Goal: Transaction & Acquisition: Purchase product/service

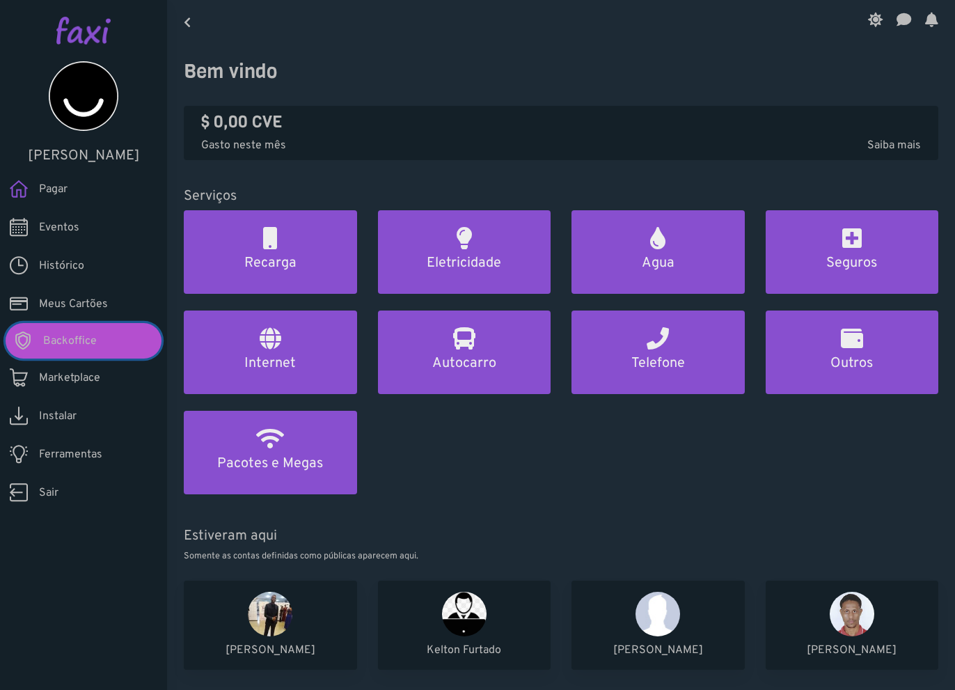
click at [105, 338] on link "Backoffice" at bounding box center [84, 341] width 156 height 36
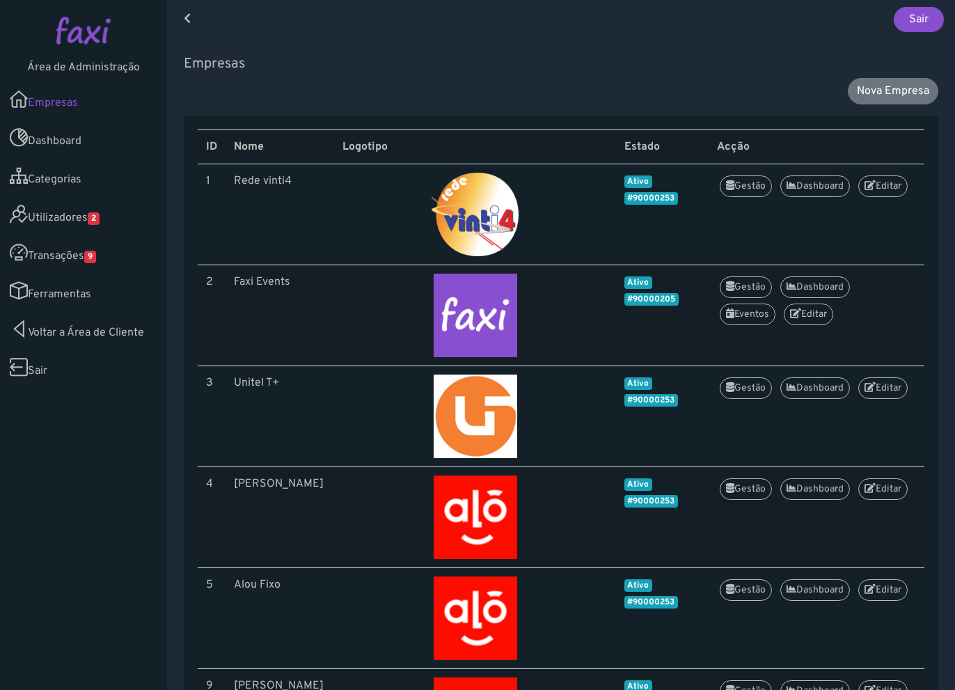
click at [70, 212] on link "Utilizadores 2" at bounding box center [83, 214] width 167 height 38
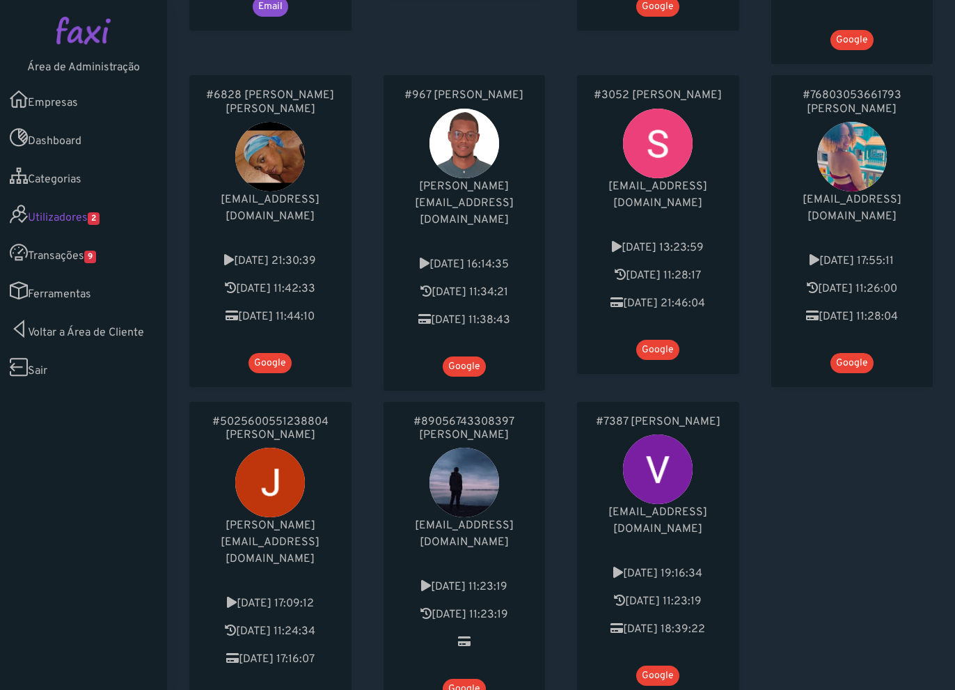
scroll to position [836, 0]
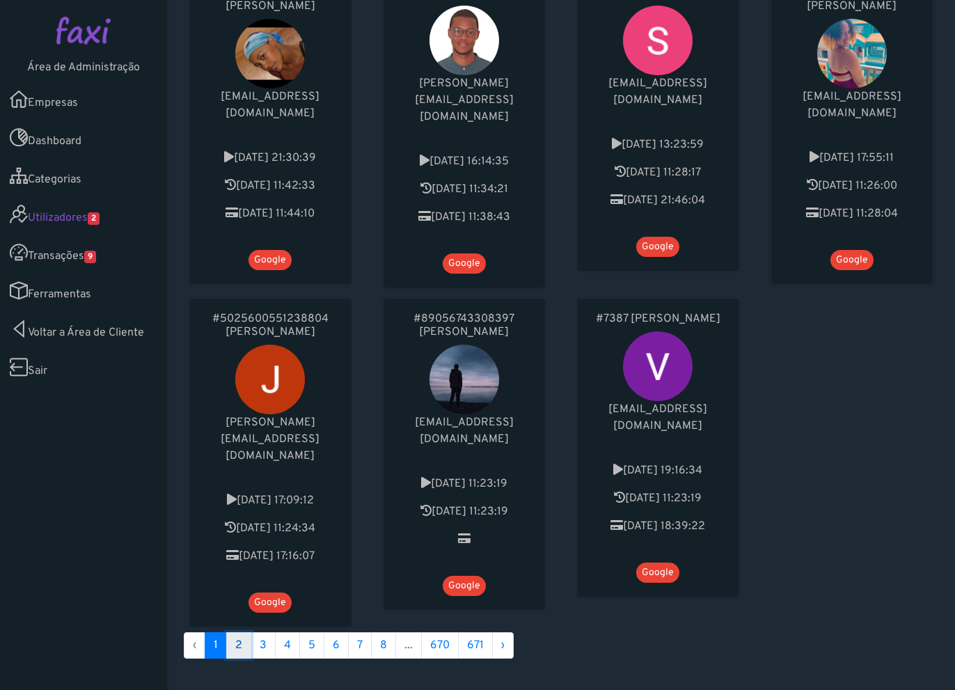
click at [242, 632] on link "2" at bounding box center [238, 645] width 25 height 26
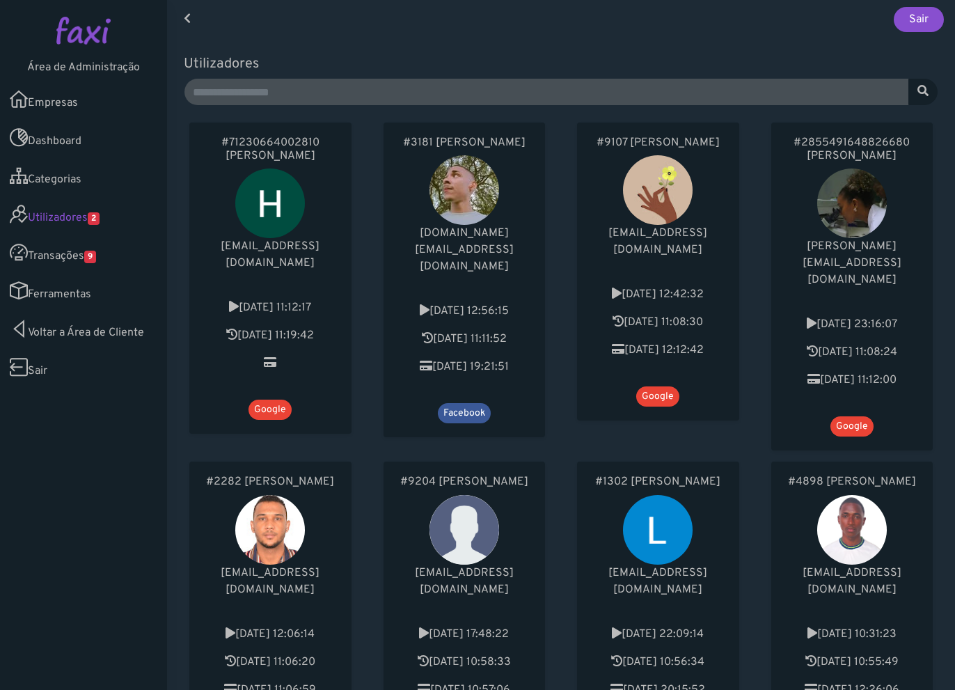
click at [65, 265] on link "Transações 9" at bounding box center [83, 252] width 167 height 38
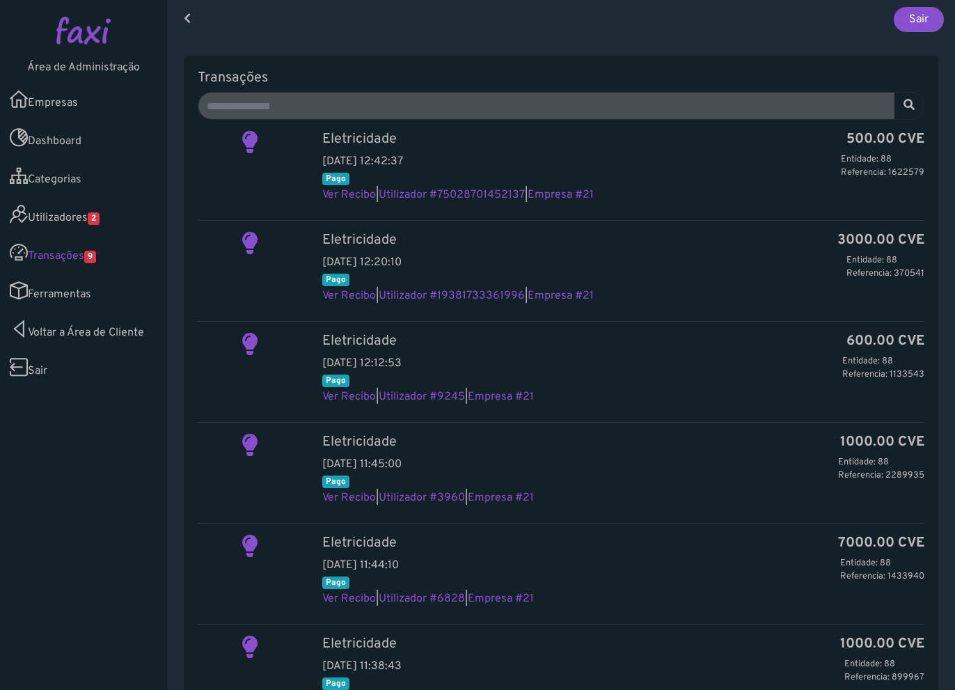
click at [26, 96] on icon at bounding box center [19, 103] width 18 height 14
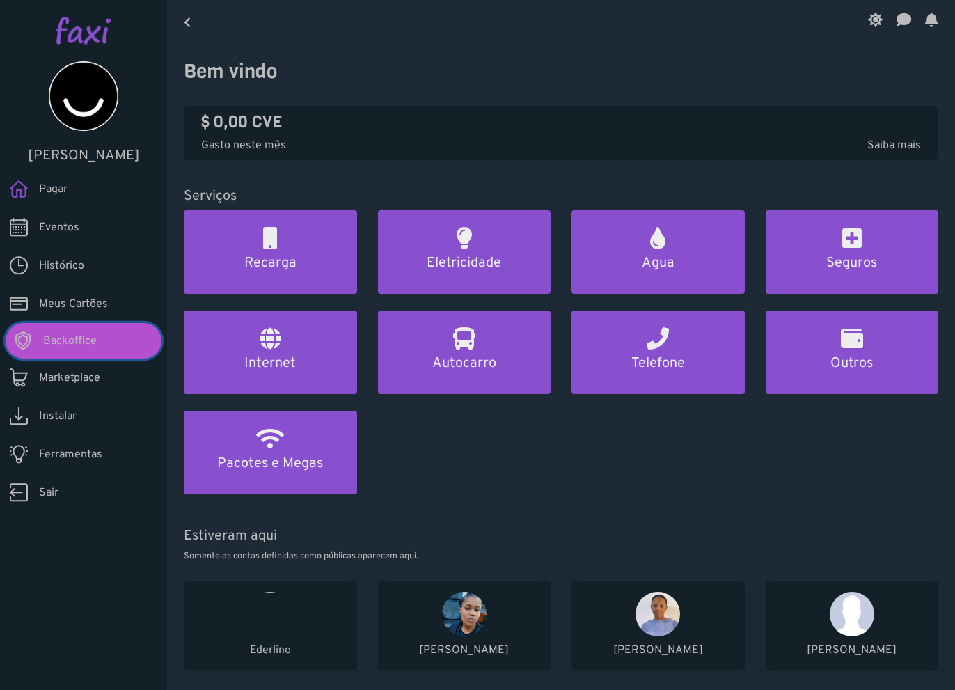
click at [96, 342] on link "Backoffice" at bounding box center [84, 341] width 156 height 36
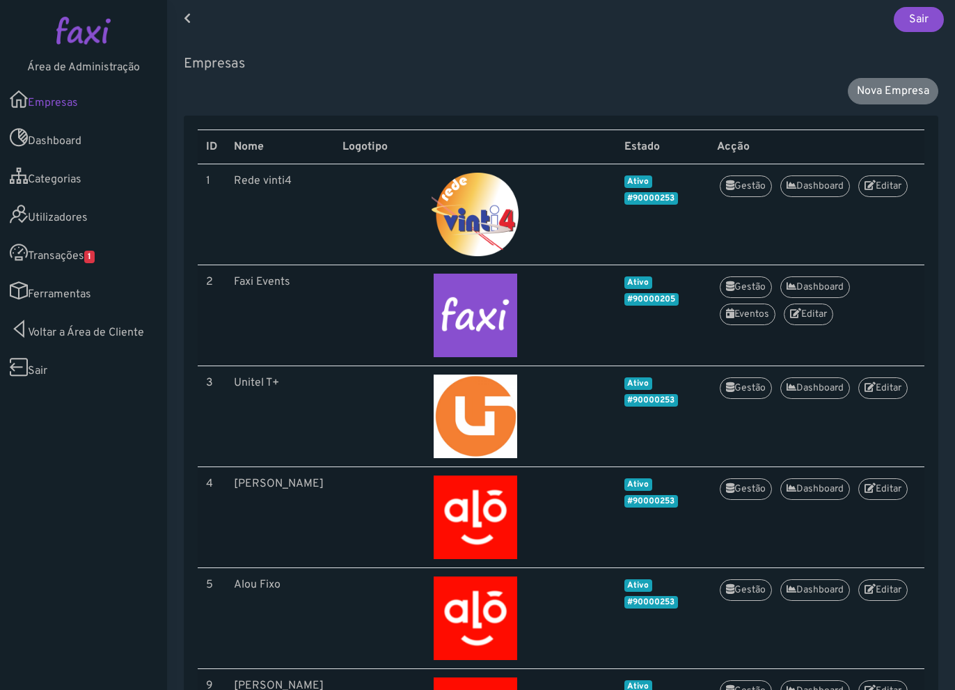
click at [101, 258] on link "Transações 1" at bounding box center [83, 252] width 167 height 38
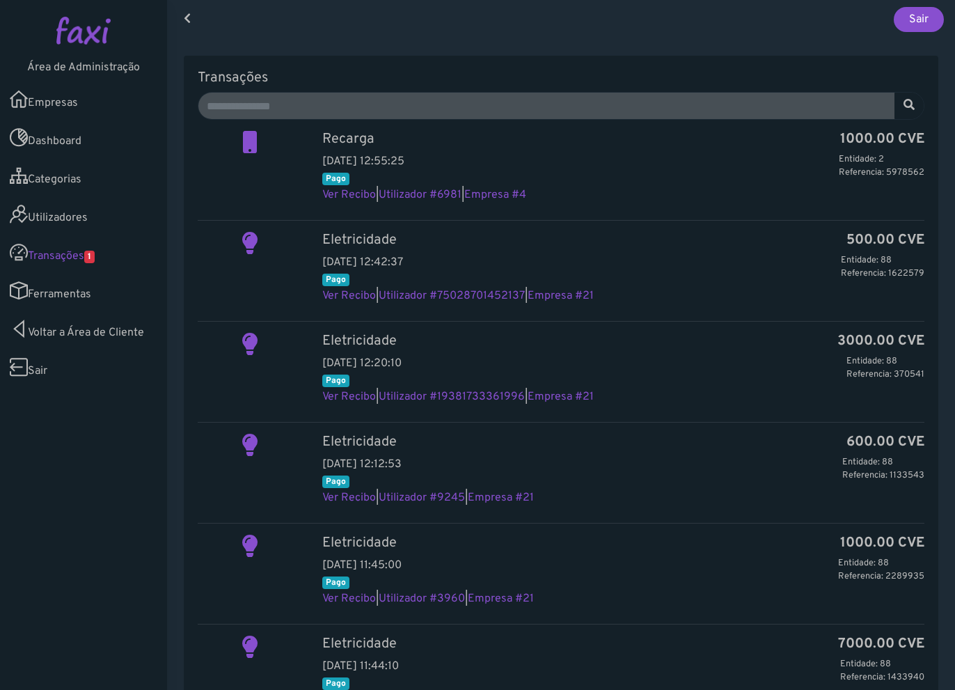
click at [87, 288] on link "Ferramentas" at bounding box center [83, 291] width 167 height 38
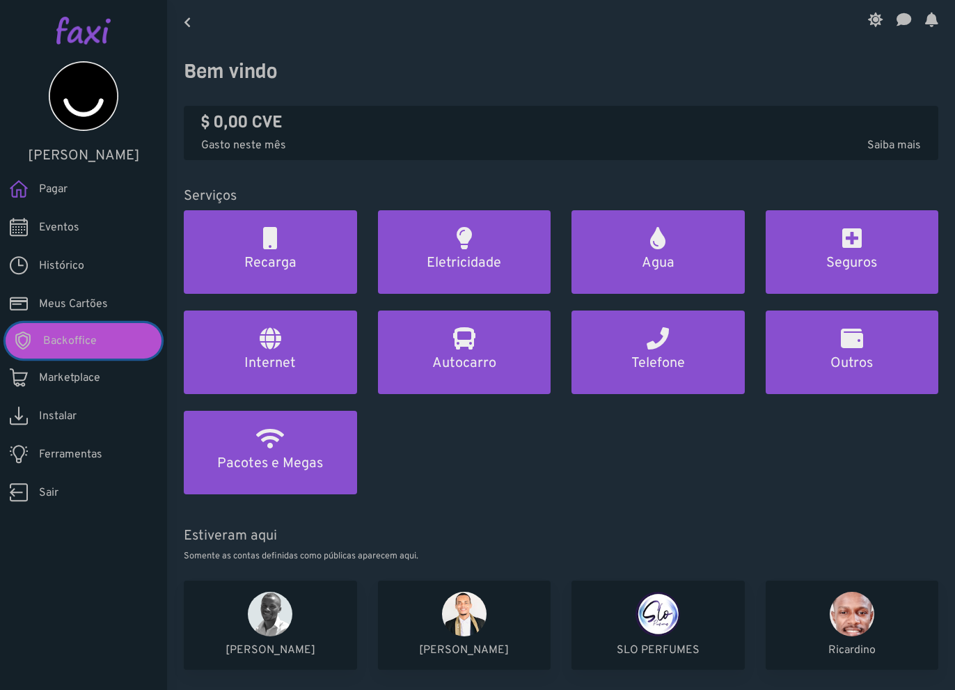
click at [116, 333] on link "Backoffice" at bounding box center [84, 341] width 156 height 36
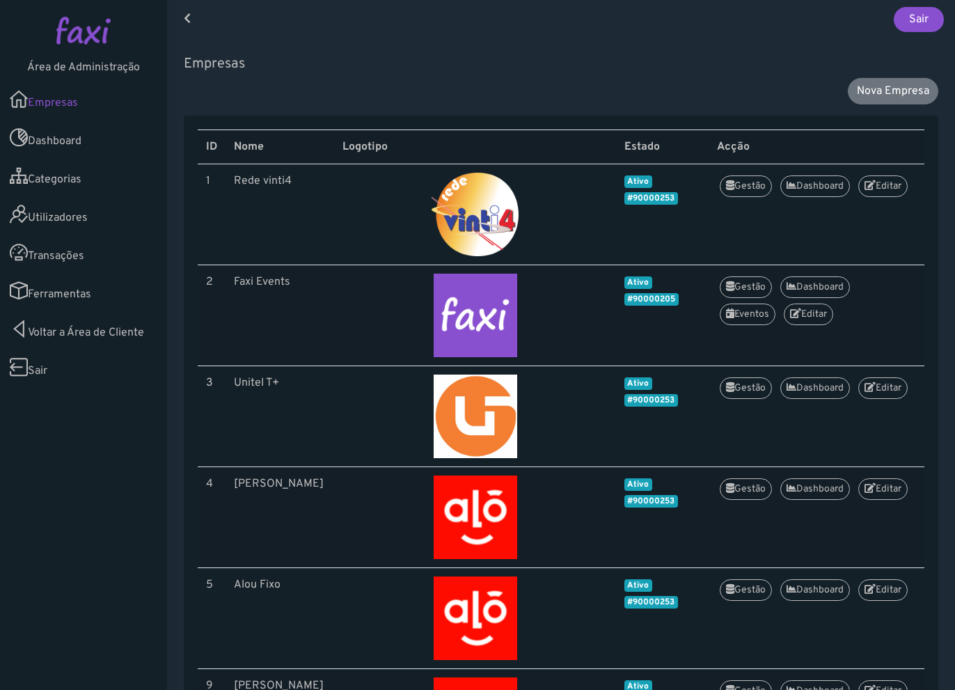
click at [97, 40] on img at bounding box center [83, 31] width 54 height 28
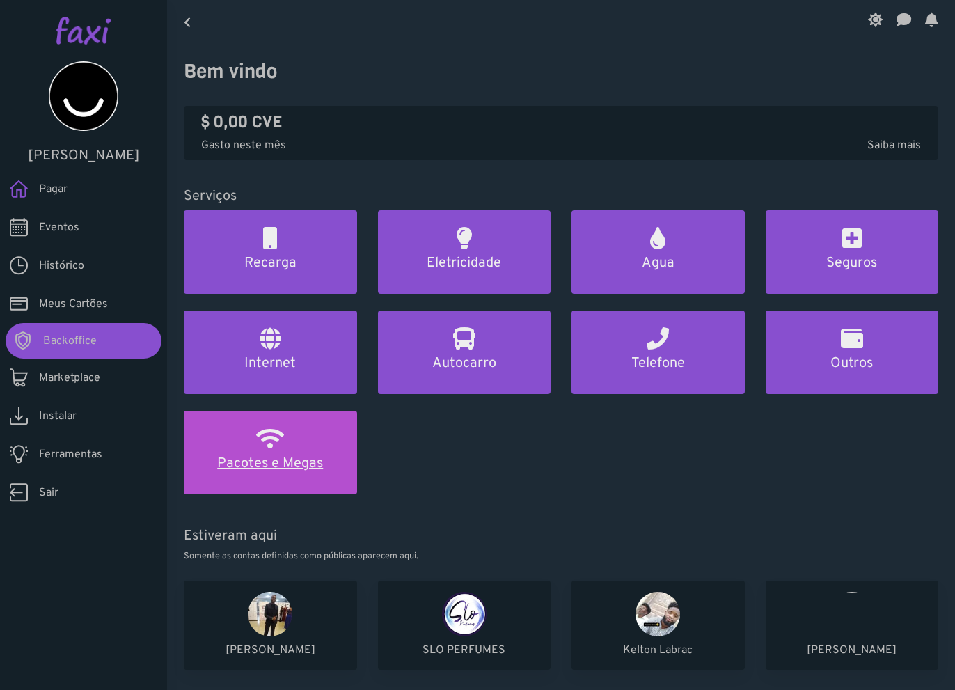
click at [246, 479] on link "Pacotes e Megas" at bounding box center [270, 453] width 173 height 84
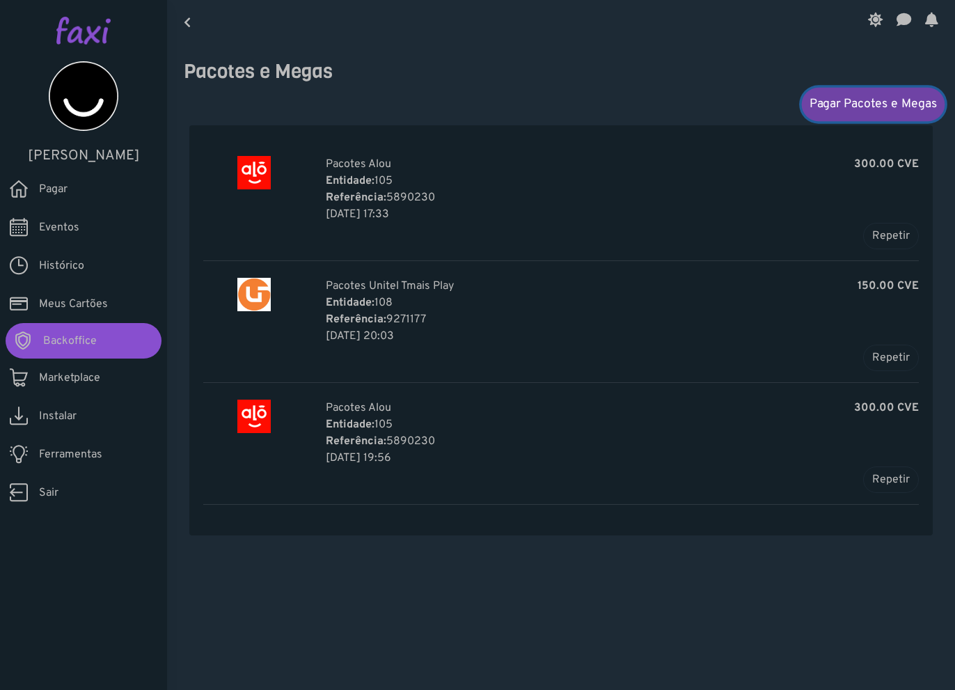
click at [842, 99] on link "Pagar Pacotes e Megas" at bounding box center [873, 103] width 143 height 33
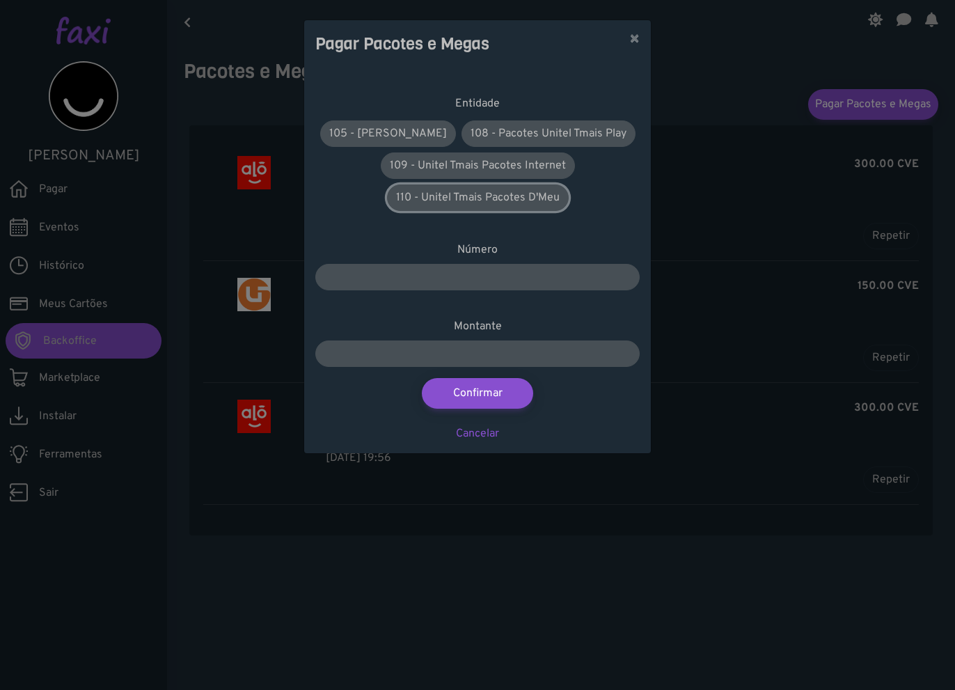
click at [481, 193] on link "110 - Unitel Tmais Pacotes D'Meu" at bounding box center [478, 198] width 182 height 26
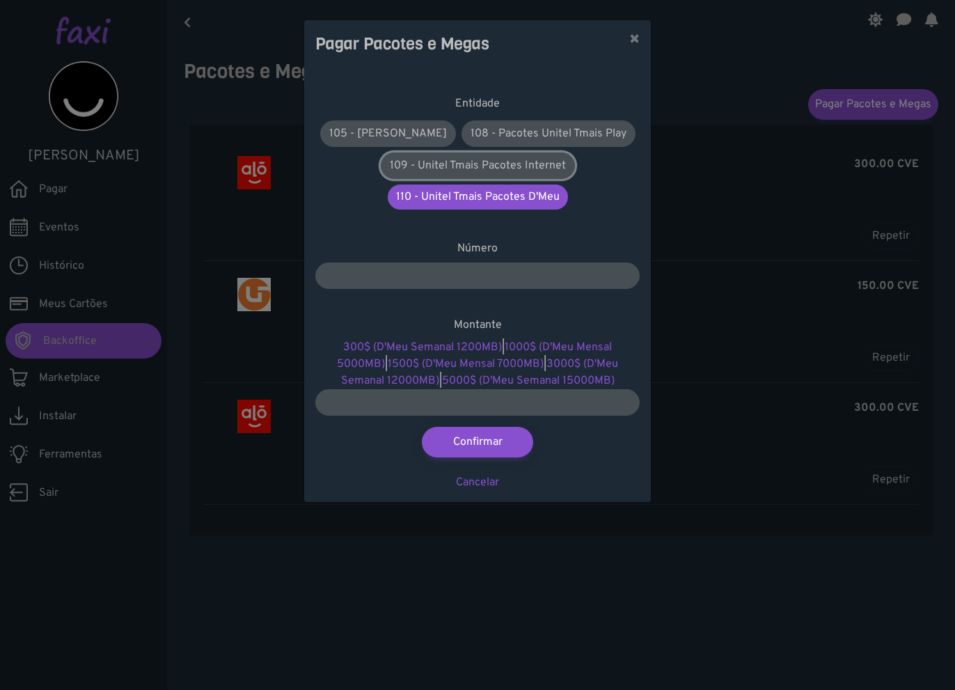
drag, startPoint x: 485, startPoint y: 169, endPoint x: 491, endPoint y: 155, distance: 14.4
click at [485, 168] on link "109 - Unitel Tmais Pacotes Internet" at bounding box center [478, 166] width 194 height 26
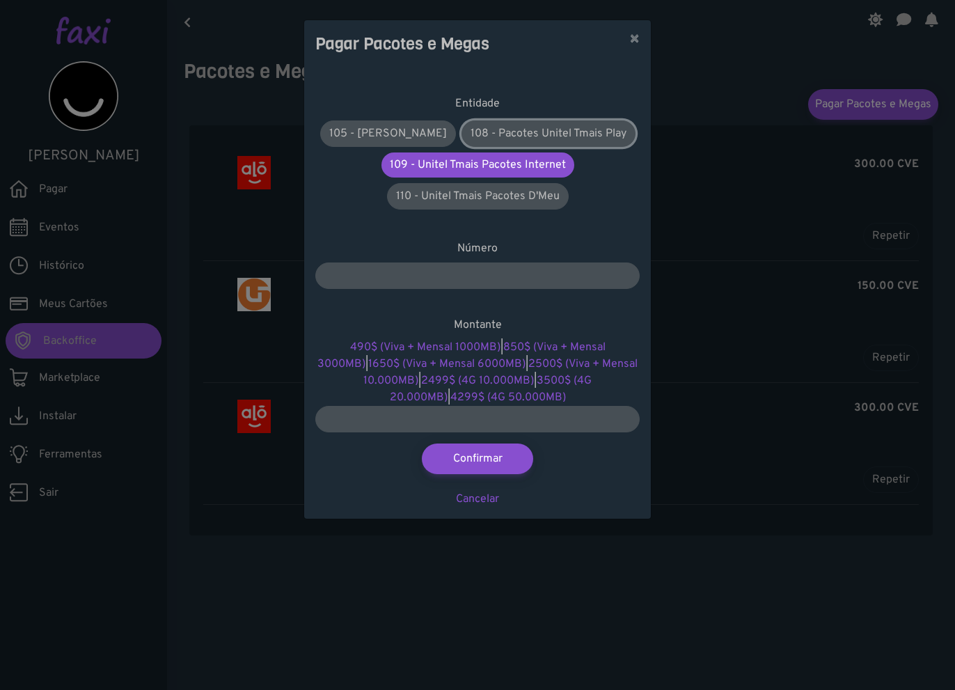
click at [496, 137] on link "108 - Pacotes Unitel Tmais Play" at bounding box center [549, 133] width 174 height 26
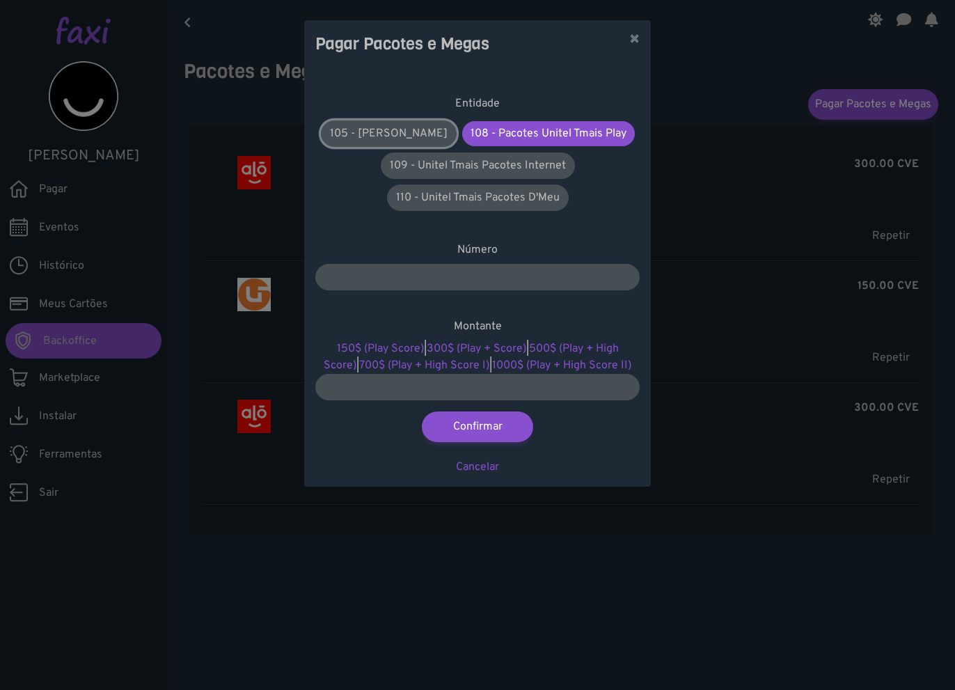
click at [381, 137] on link "105 - Pacotes Alou" at bounding box center [389, 133] width 136 height 26
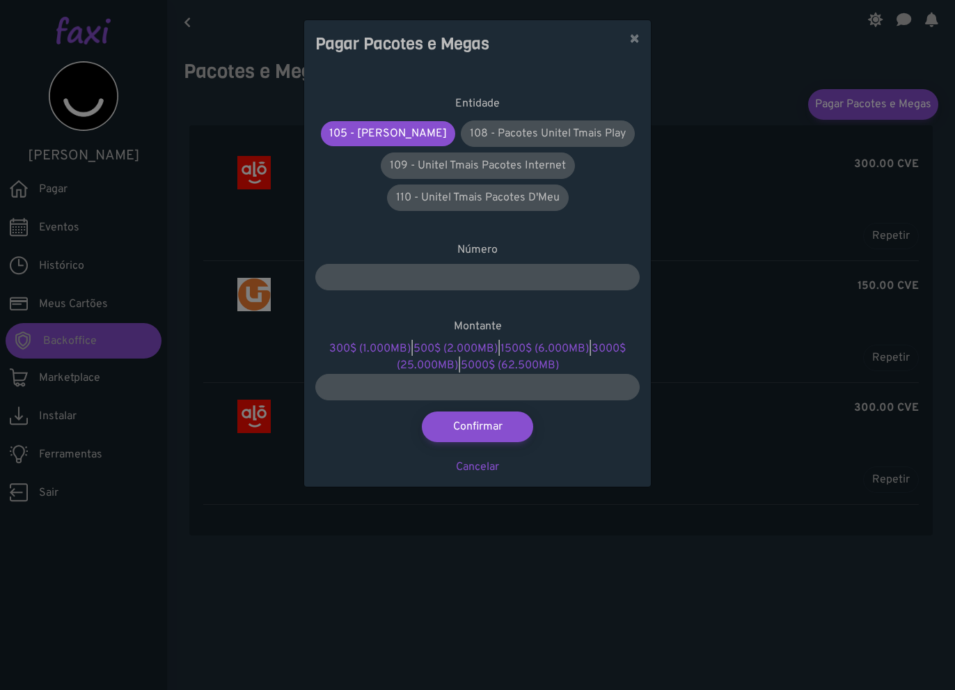
click at [432, 212] on div "105 - Pacotes Alou 108 - Pacotes Unitel Tmais Play 109 - Unitel Tmais Pacotes I…" at bounding box center [477, 166] width 325 height 96
drag, startPoint x: 432, startPoint y: 201, endPoint x: 435, endPoint y: 182, distance: 18.4
click at [432, 198] on link "110 - Unitel Tmais Pacotes D'Meu" at bounding box center [478, 198] width 182 height 26
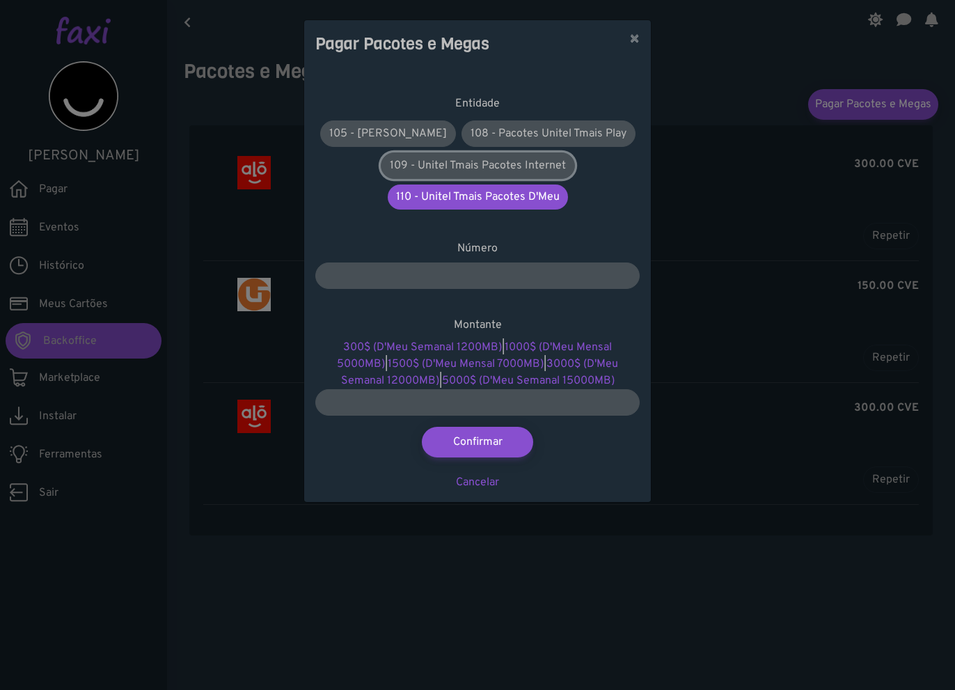
click at [441, 170] on link "109 - Unitel Tmais Pacotes Internet" at bounding box center [478, 166] width 194 height 26
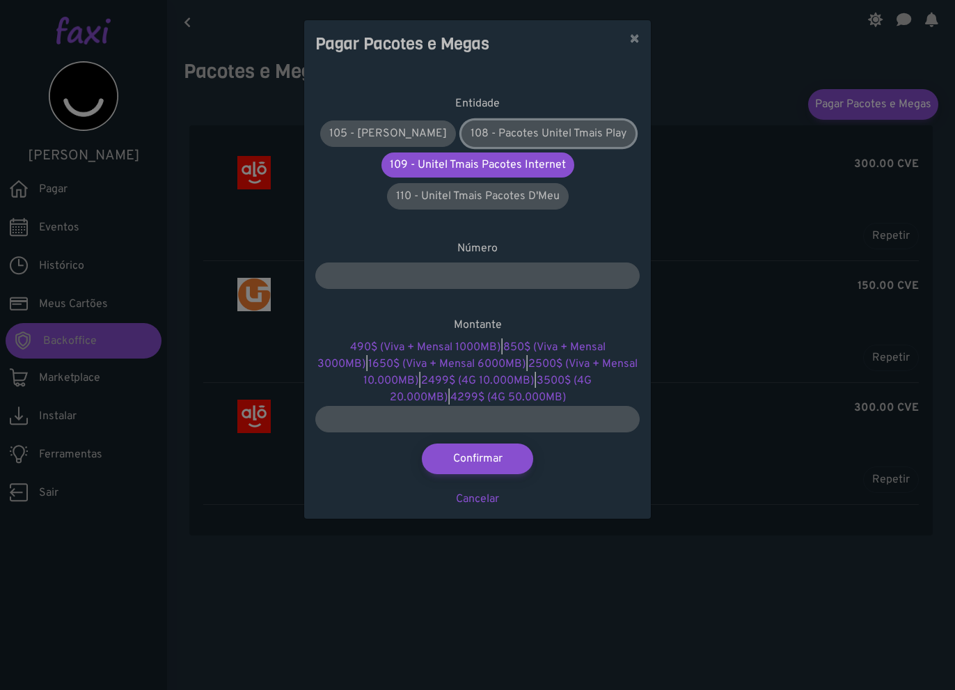
click at [517, 123] on link "108 - Pacotes Unitel Tmais Play" at bounding box center [549, 133] width 174 height 26
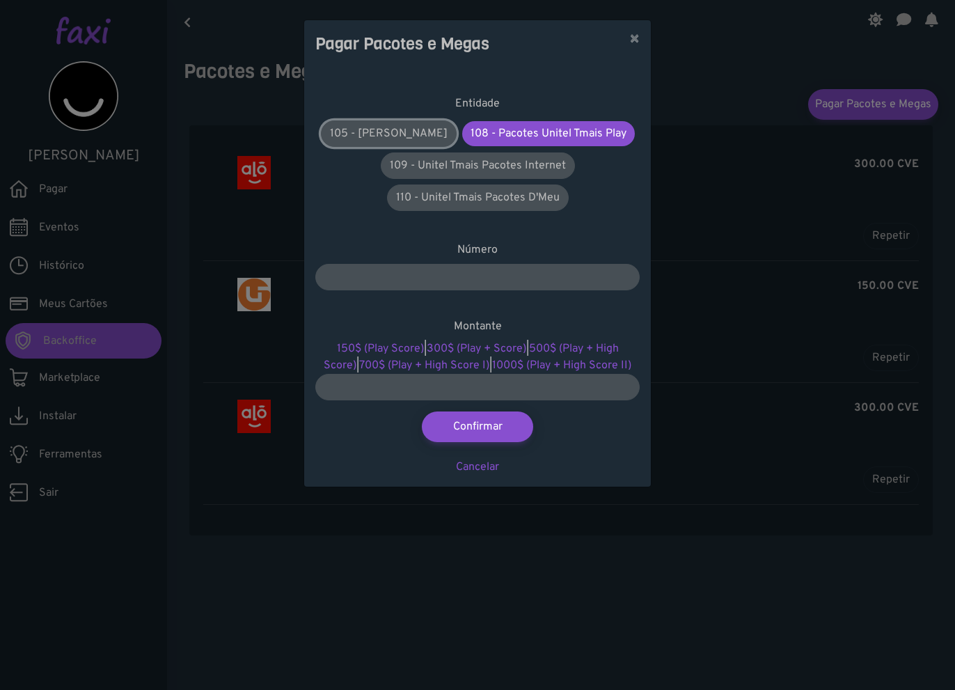
click at [393, 137] on link "105 - Pacotes Alou" at bounding box center [389, 133] width 136 height 26
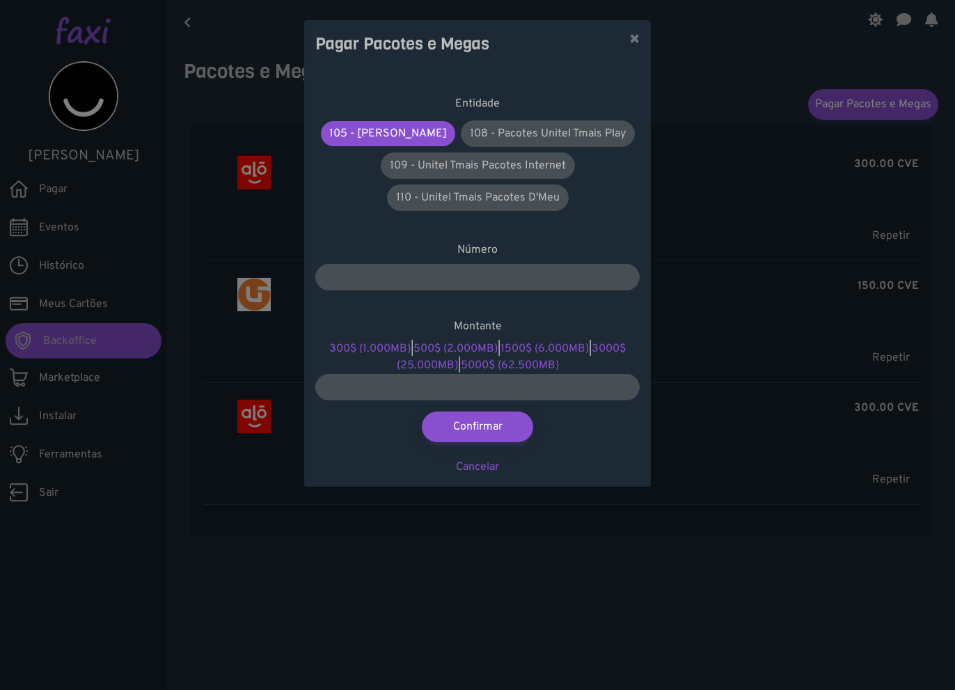
click at [256, 210] on div "Pagar Pacotes e Megas × Entidade 105 - Pacotes Alou 108 - Pacotes Unitel Tmais …" at bounding box center [477, 345] width 955 height 690
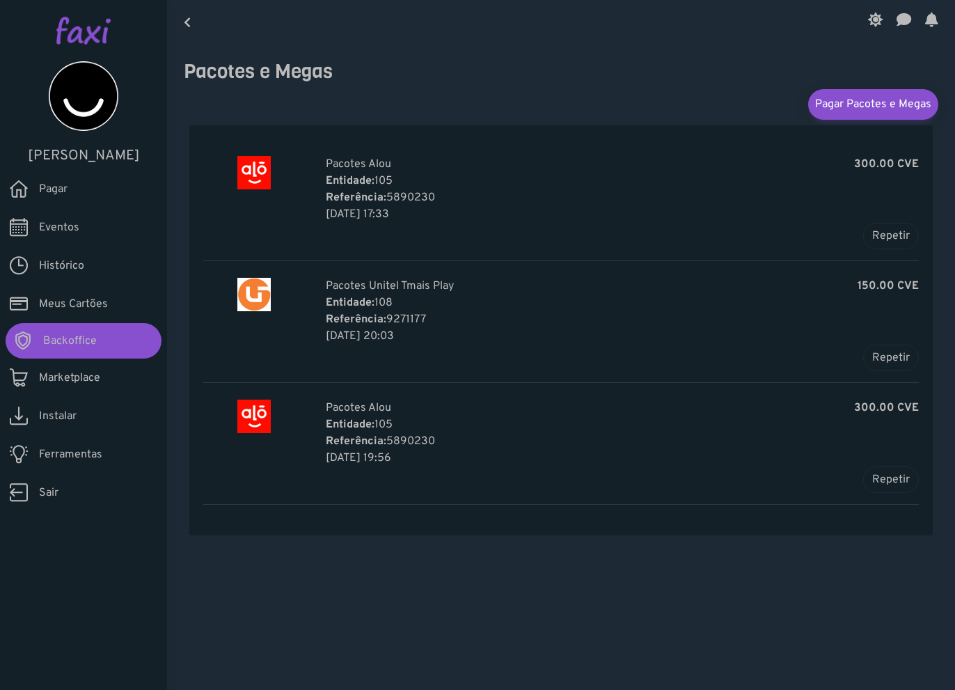
click at [3, 199] on link "Pagar" at bounding box center [83, 189] width 167 height 38
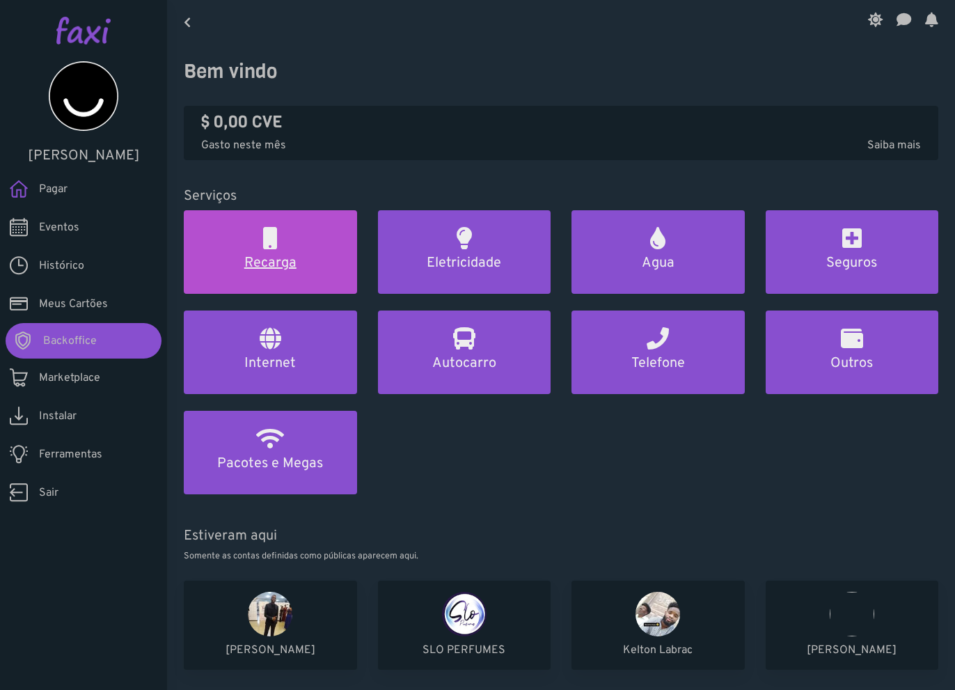
click at [237, 235] on link "Recarga" at bounding box center [270, 252] width 173 height 84
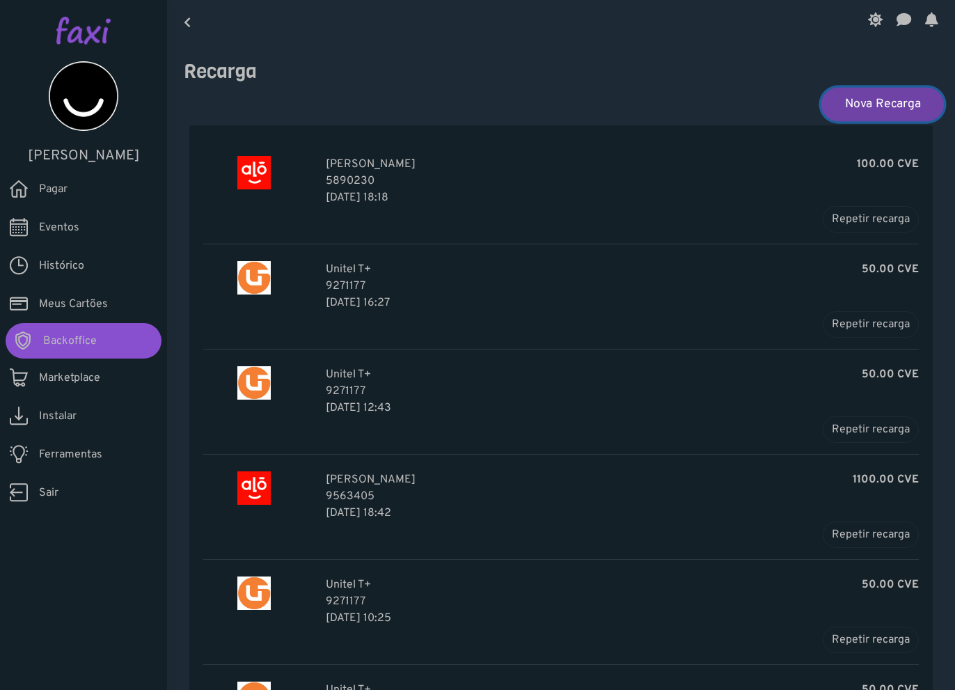
click at [838, 105] on link "Nova Recarga" at bounding box center [883, 103] width 123 height 33
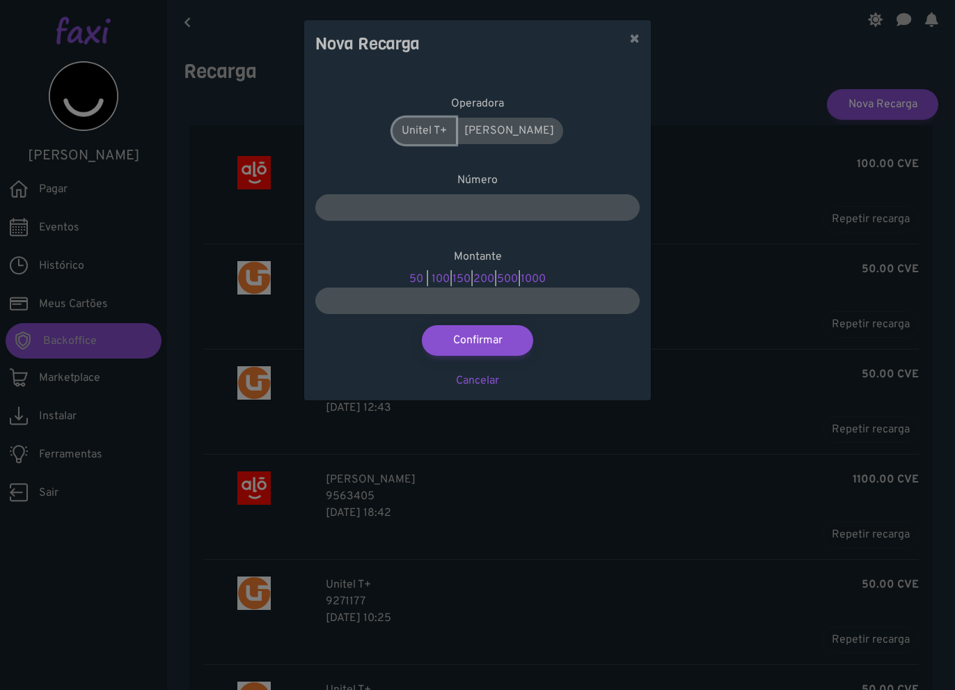
click at [442, 128] on link "Unitel T+" at bounding box center [424, 131] width 63 height 26
click at [514, 128] on link "Alou Móvel" at bounding box center [509, 131] width 108 height 26
click at [627, 34] on button "×" at bounding box center [634, 39] width 33 height 39
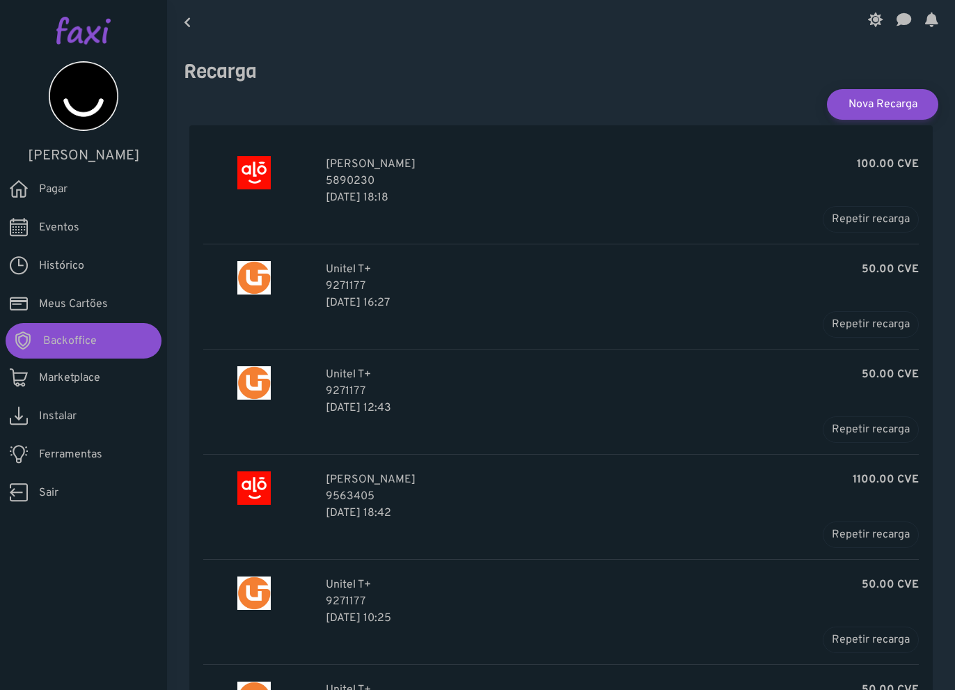
click at [33, 224] on link "Eventos" at bounding box center [83, 227] width 167 height 38
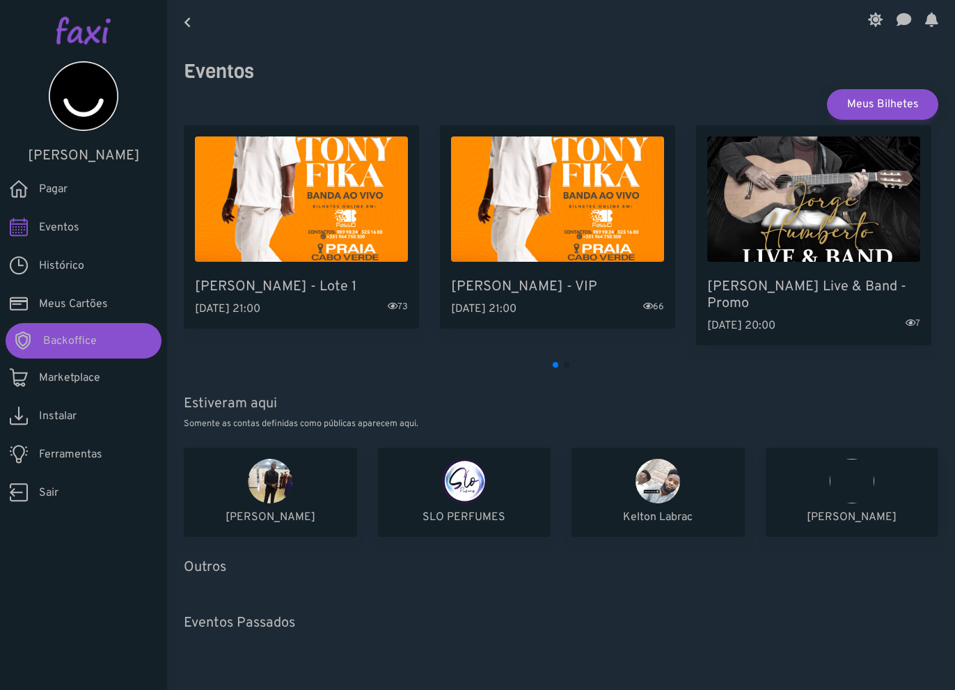
click at [81, 301] on span "Meus Cartões" at bounding box center [73, 304] width 69 height 17
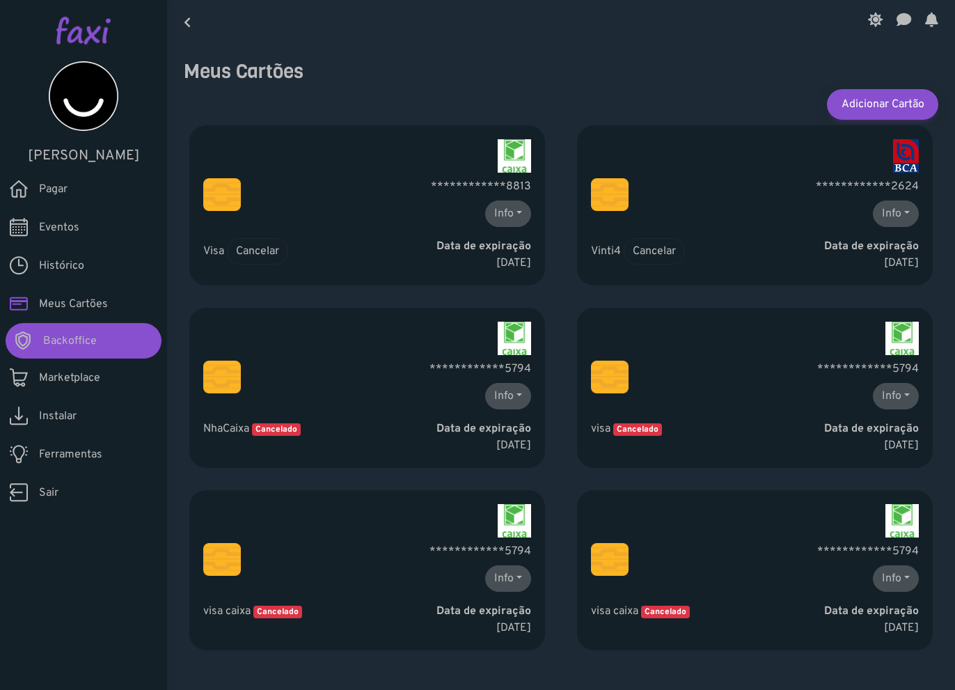
click at [77, 384] on span "Marketplace" at bounding box center [69, 378] width 61 height 17
click at [86, 344] on span "Backoffice" at bounding box center [70, 341] width 54 height 17
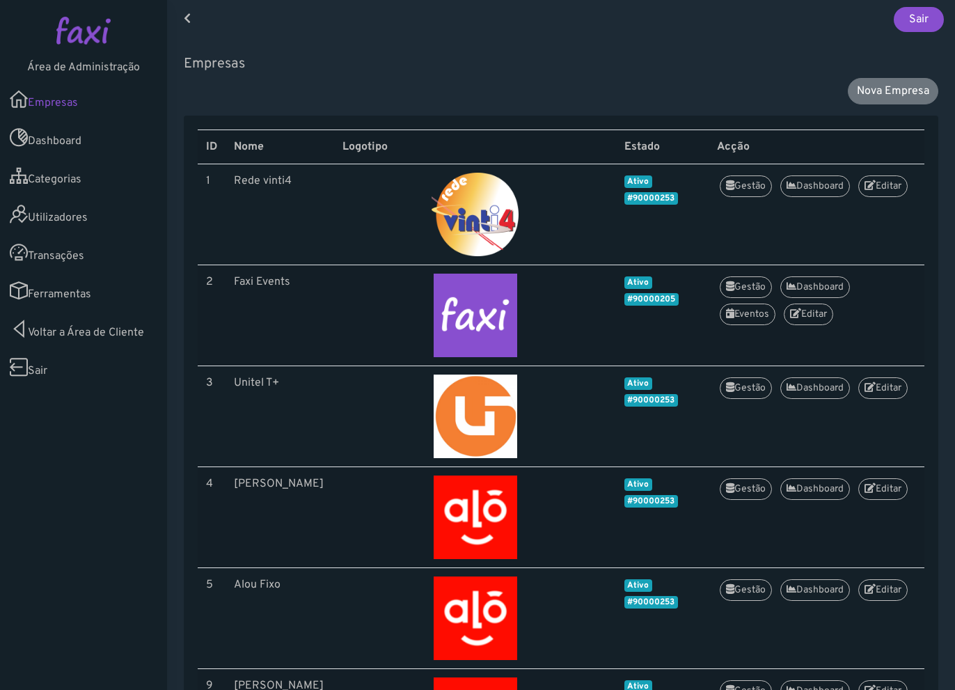
click at [82, 42] on img at bounding box center [83, 31] width 54 height 28
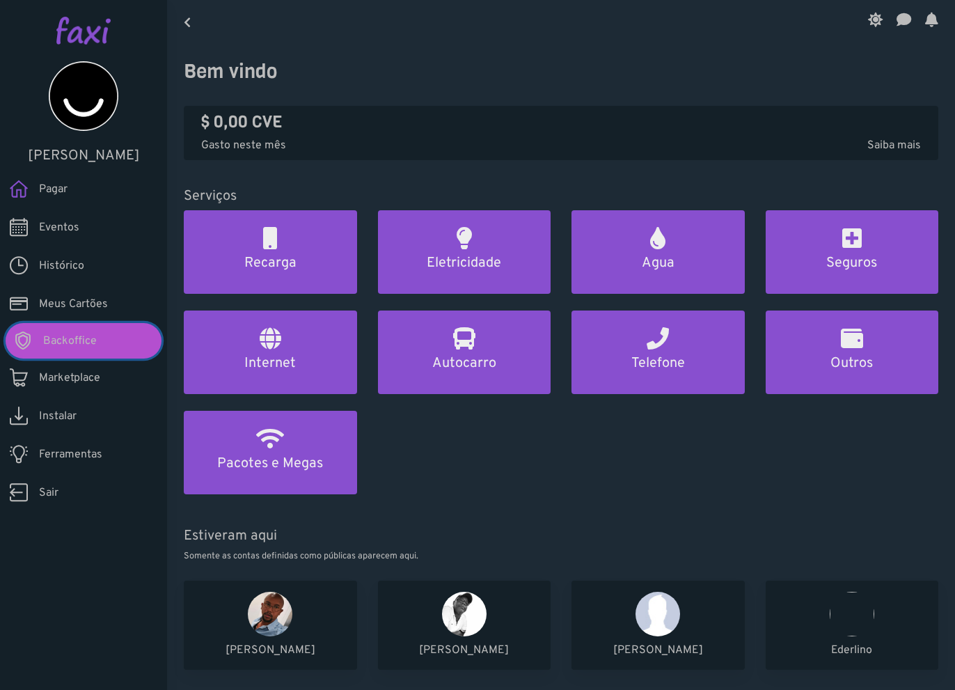
click at [102, 341] on link "Backoffice" at bounding box center [84, 341] width 156 height 36
